Goal: Check status: Check status

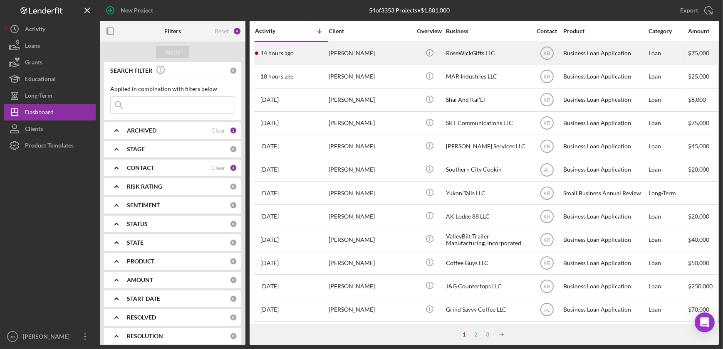
click at [355, 54] on div "[PERSON_NAME]" at bounding box center [369, 53] width 83 height 22
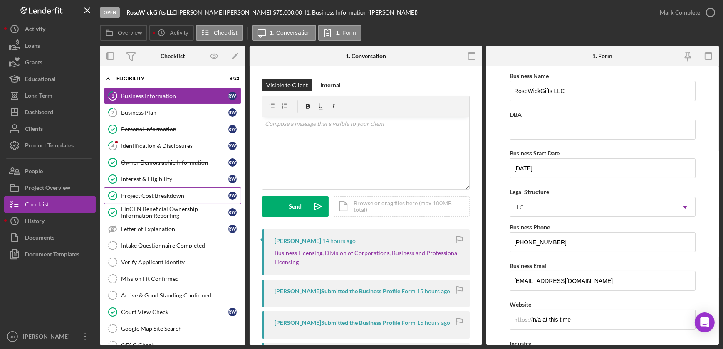
click at [169, 195] on div "Project Cost Breakdown" at bounding box center [174, 195] width 107 height 7
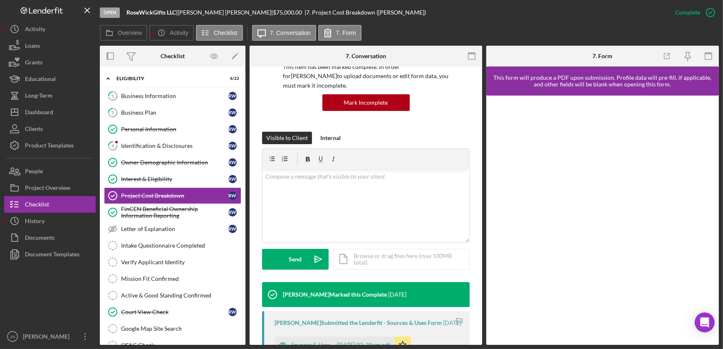
scroll to position [227, 0]
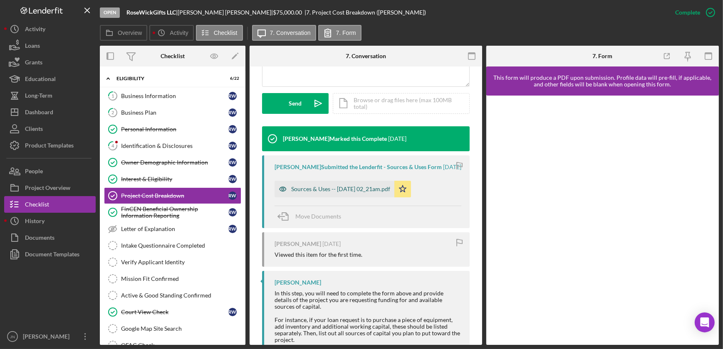
click at [304, 192] on div "Sources & Uses -- [DATE] 02_21am.pdf" at bounding box center [340, 189] width 99 height 7
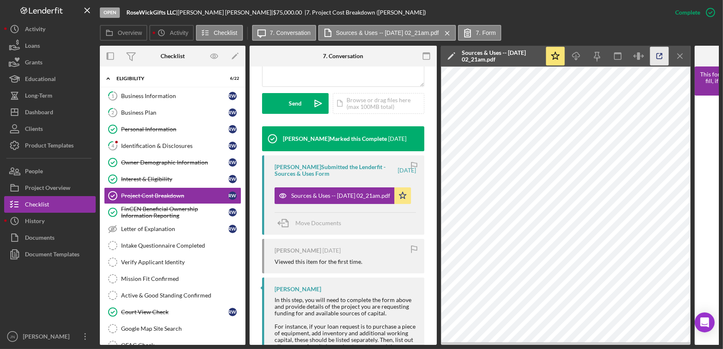
click at [660, 57] on icon "button" at bounding box center [659, 56] width 19 height 19
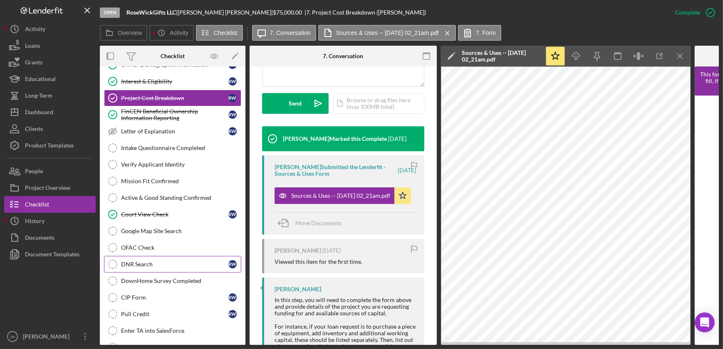
scroll to position [41, 0]
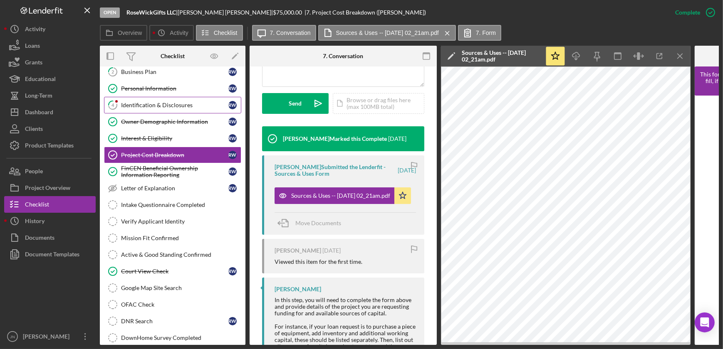
click at [175, 106] on div "Identification & Disclosures" at bounding box center [174, 105] width 107 height 7
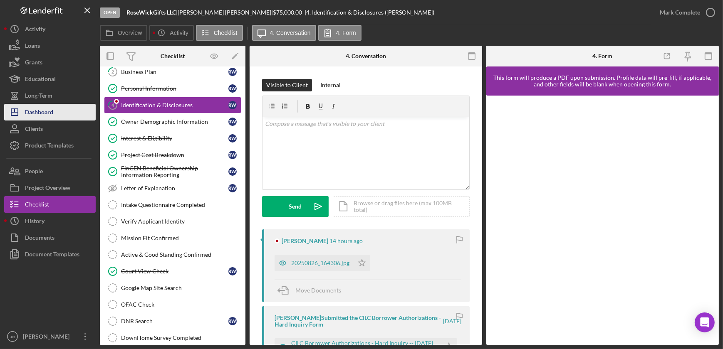
click at [50, 107] on div "Dashboard" at bounding box center [39, 113] width 28 height 19
